Goal: Information Seeking & Learning: Learn about a topic

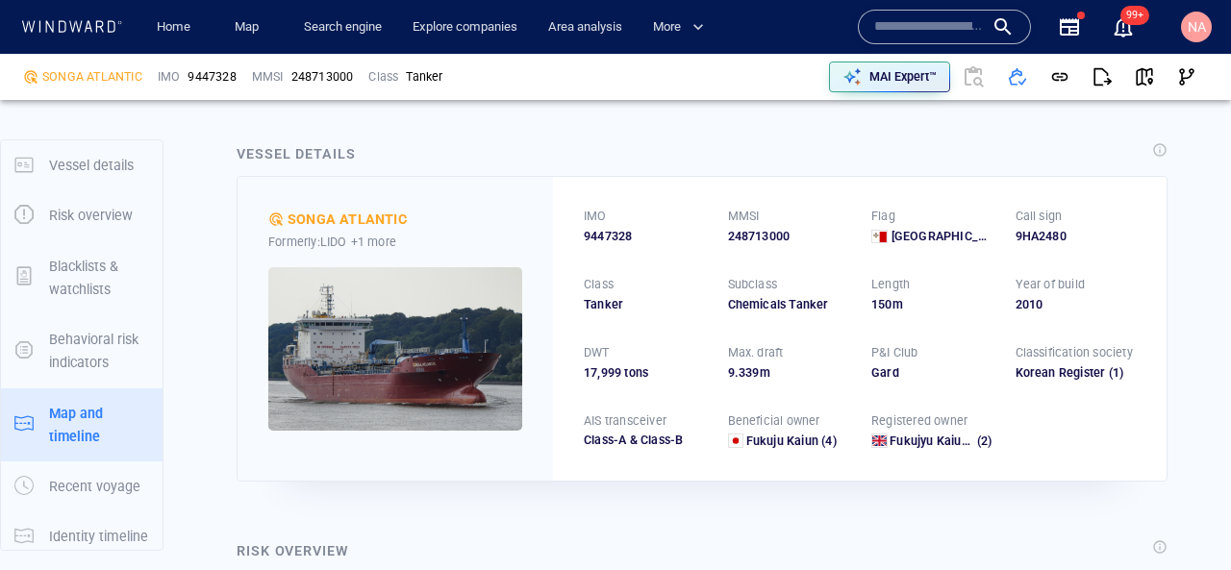
scroll to position [247, 0]
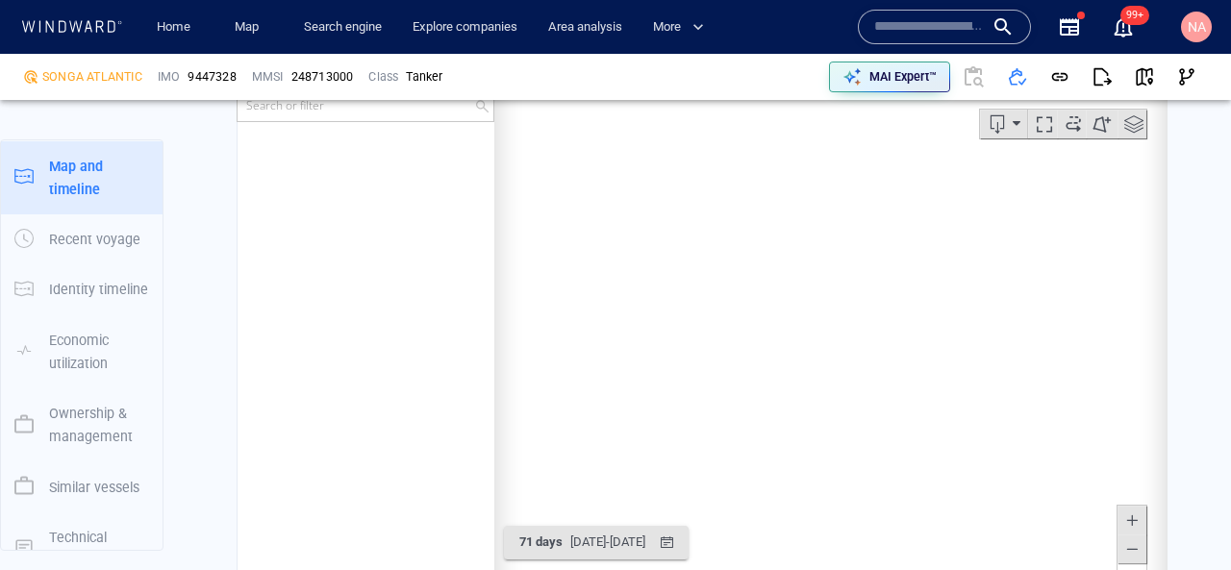
click at [907, 27] on input "text" at bounding box center [929, 27] width 110 height 29
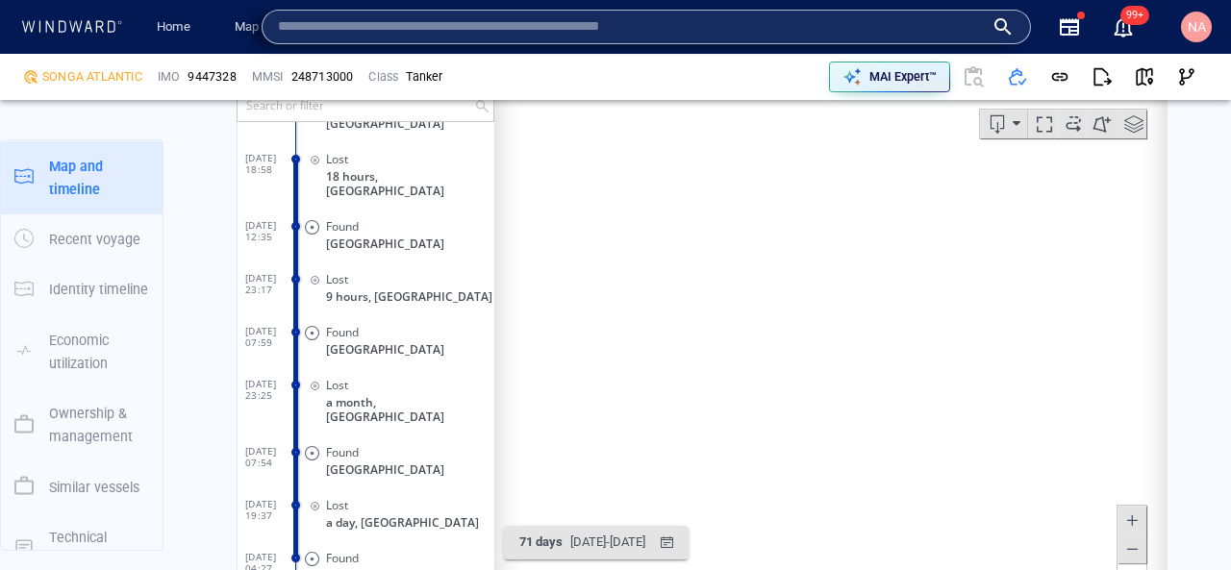
paste input "**********"
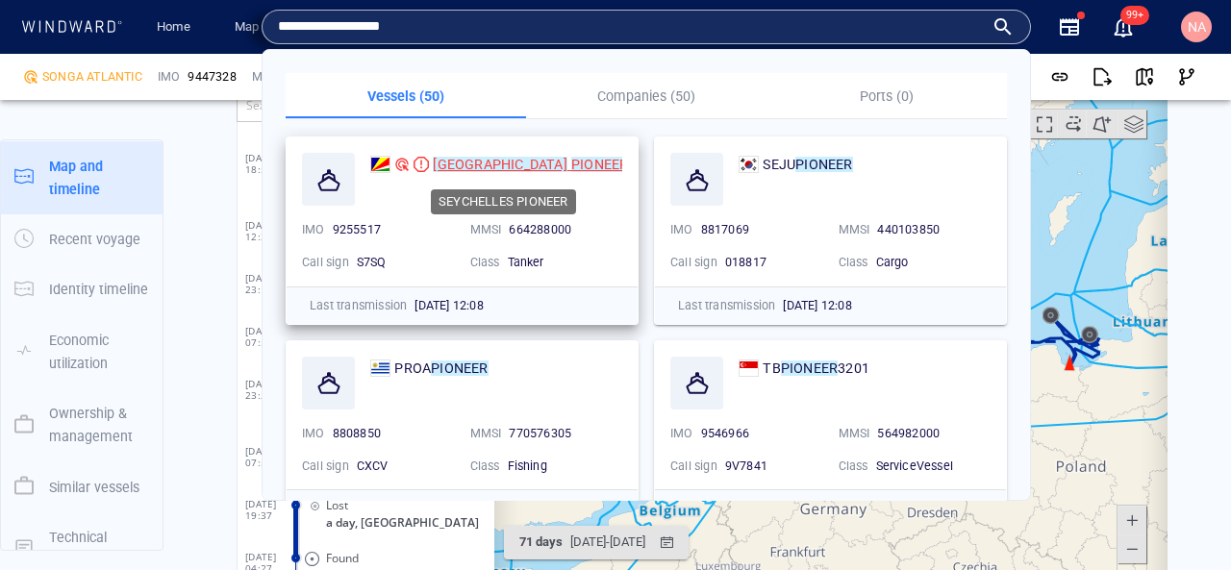
type input "**********"
click at [496, 164] on mark "SEYCHELLES" at bounding box center [500, 164] width 134 height 15
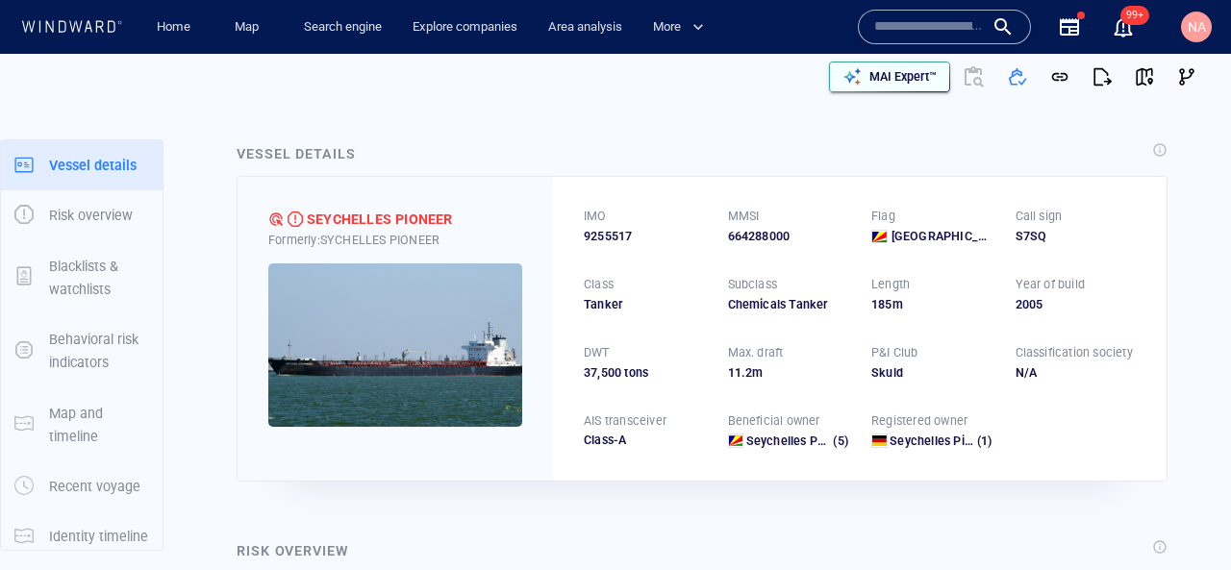
click at [899, 76] on p "MAI Expert™" at bounding box center [903, 76] width 67 height 17
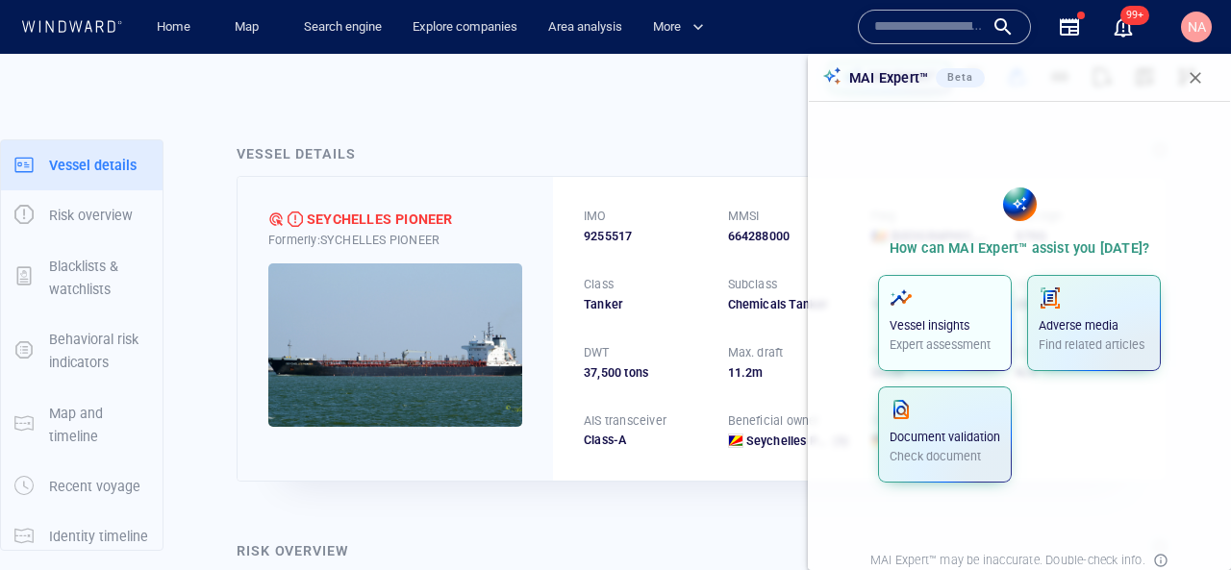
click at [965, 321] on p "Vessel insights" at bounding box center [945, 325] width 111 height 17
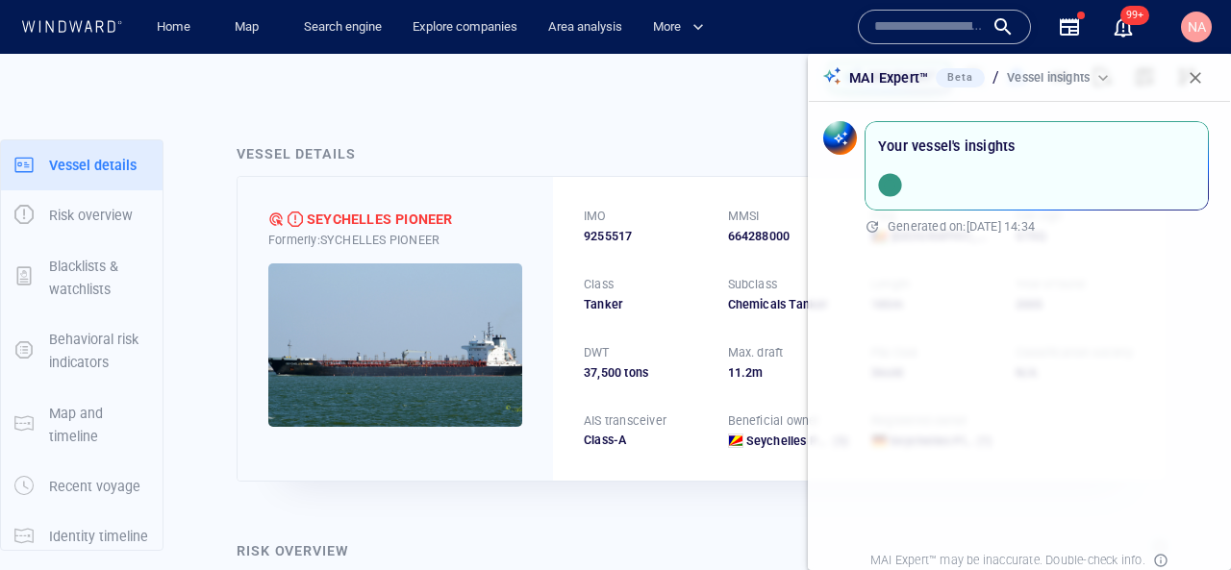
click at [625, 234] on span "9255517" at bounding box center [608, 236] width 48 height 17
copy span "9255517"
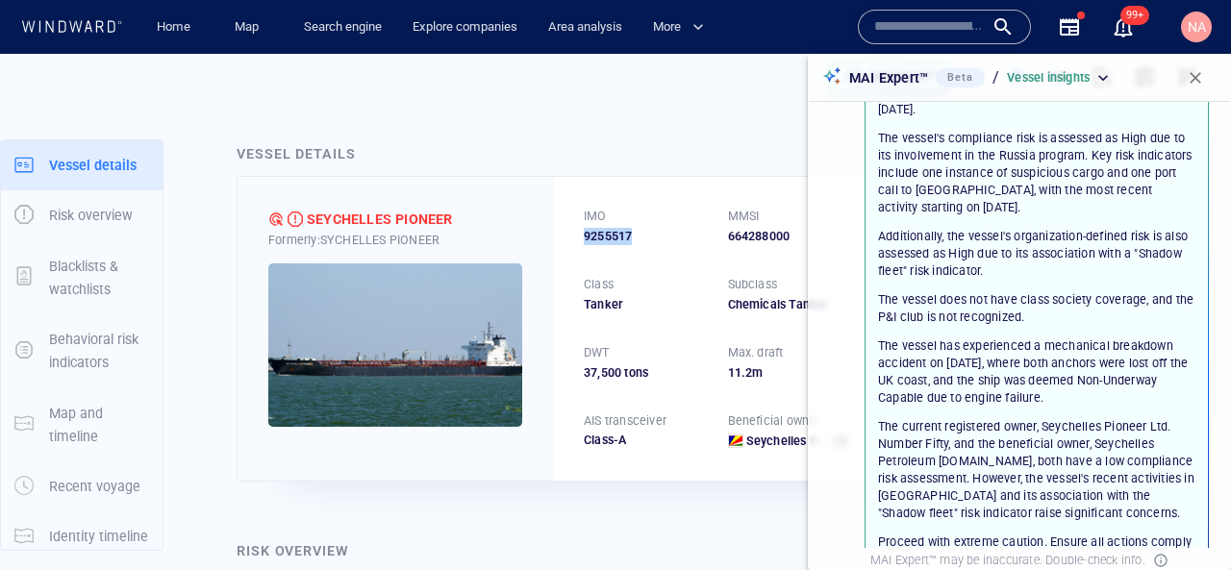
scroll to position [106, 0]
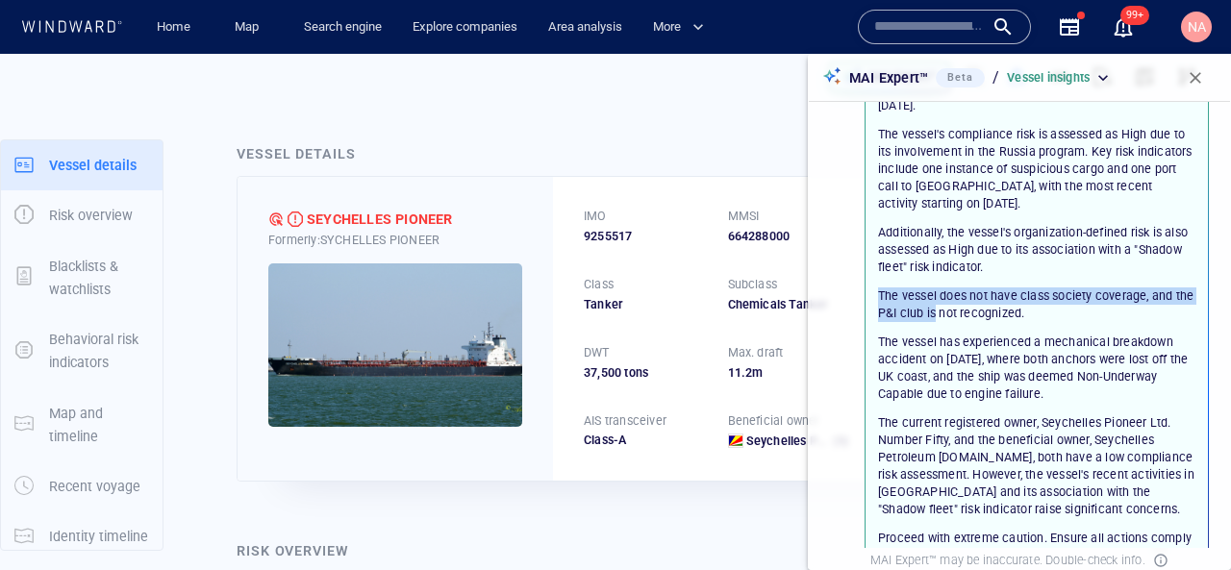
drag, startPoint x: 918, startPoint y: 284, endPoint x: 934, endPoint y: 316, distance: 36.6
click at [934, 316] on div "The SEYCHELLES PIONEER is flagged as High risk since May 17, 2025. The vessel's…" at bounding box center [1036, 339] width 317 height 519
click at [934, 316] on p "The vessel does not have class society coverage, and the P&I club is not recogn…" at bounding box center [1036, 305] width 317 height 35
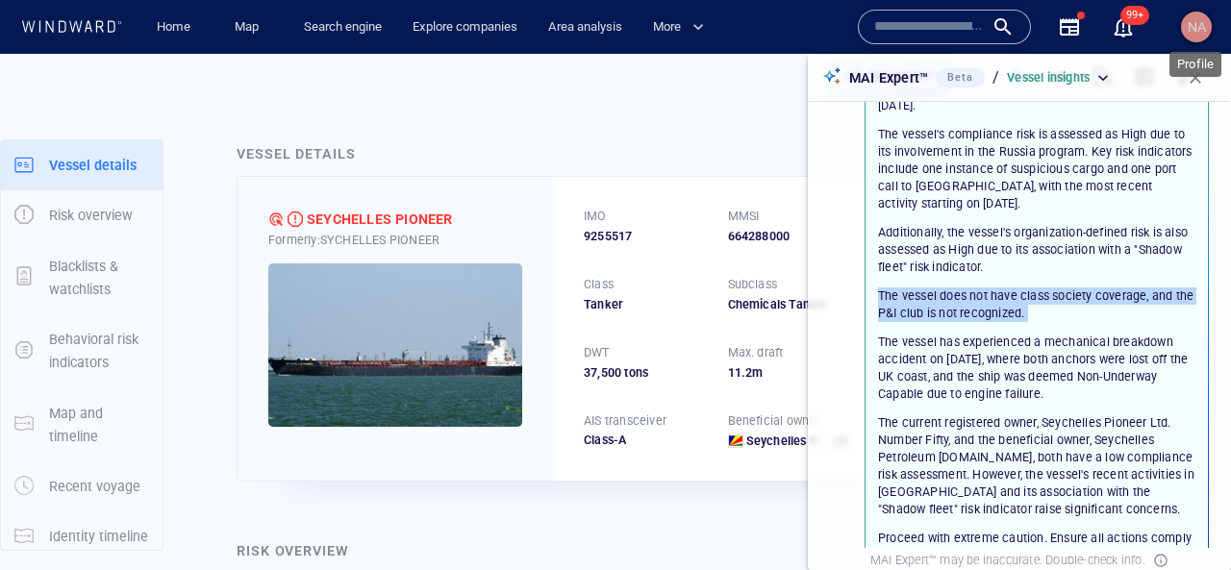
click at [1202, 22] on span "NA" at bounding box center [1197, 26] width 18 height 15
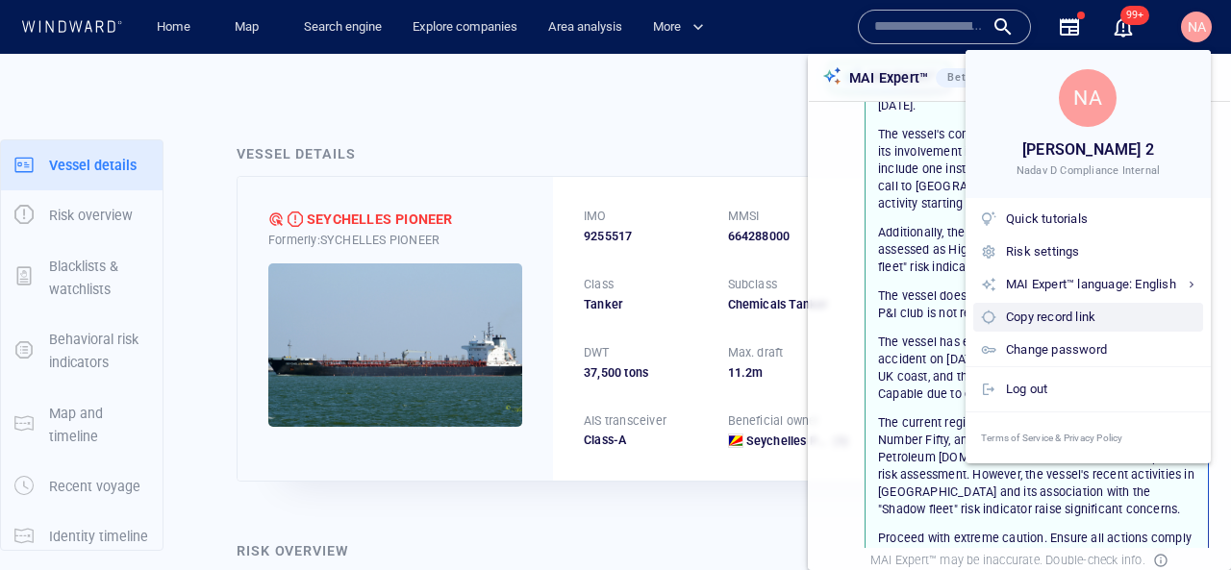
click at [1081, 325] on div "Copy record link" at bounding box center [1100, 317] width 189 height 21
